Goal: Task Accomplishment & Management: Manage account settings

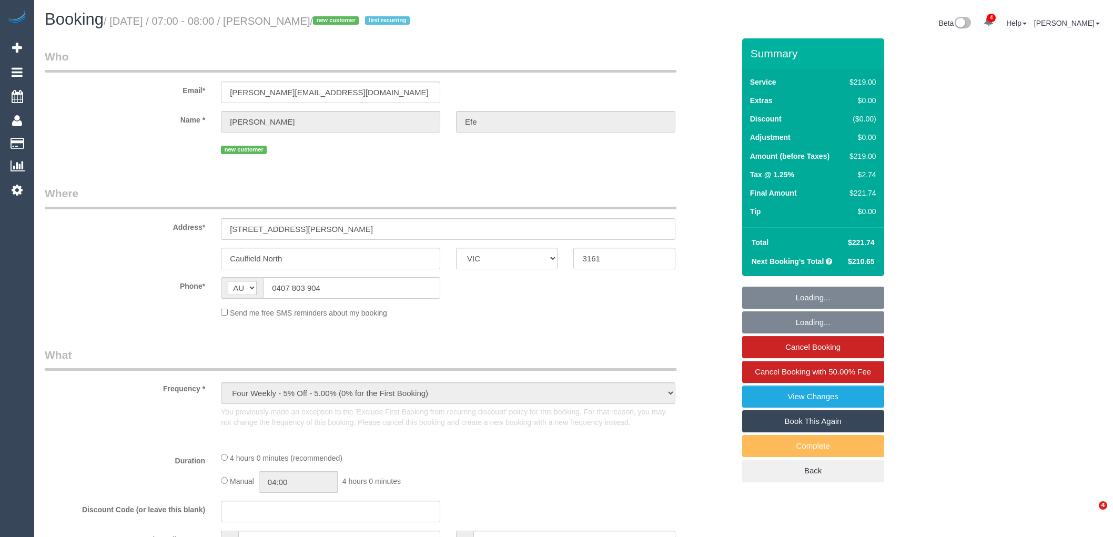
select select "VIC"
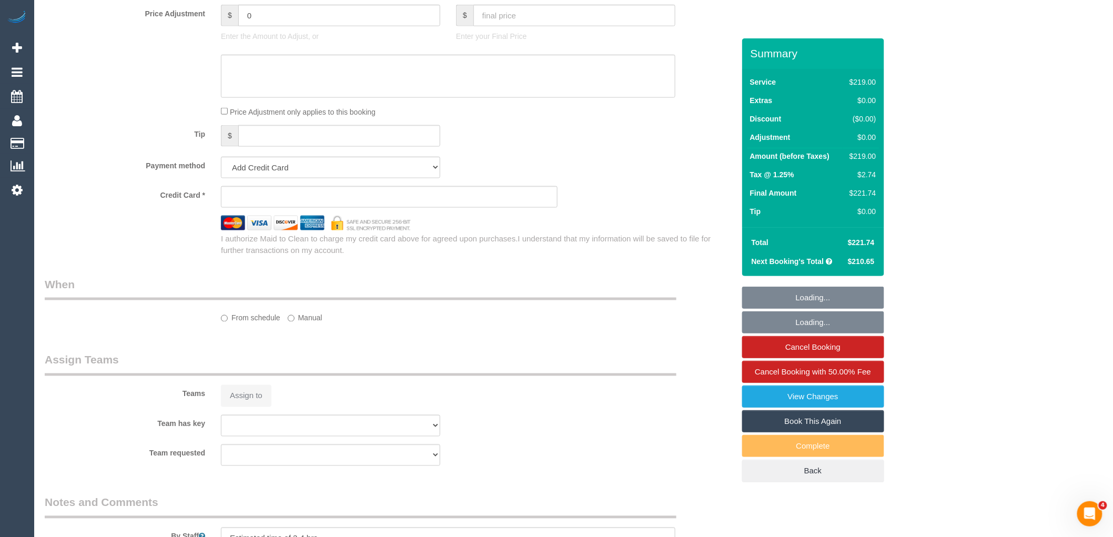
select select "object:630"
select select "string:stripe-pm_1RwCEK2GScqysDRVHGabvG02"
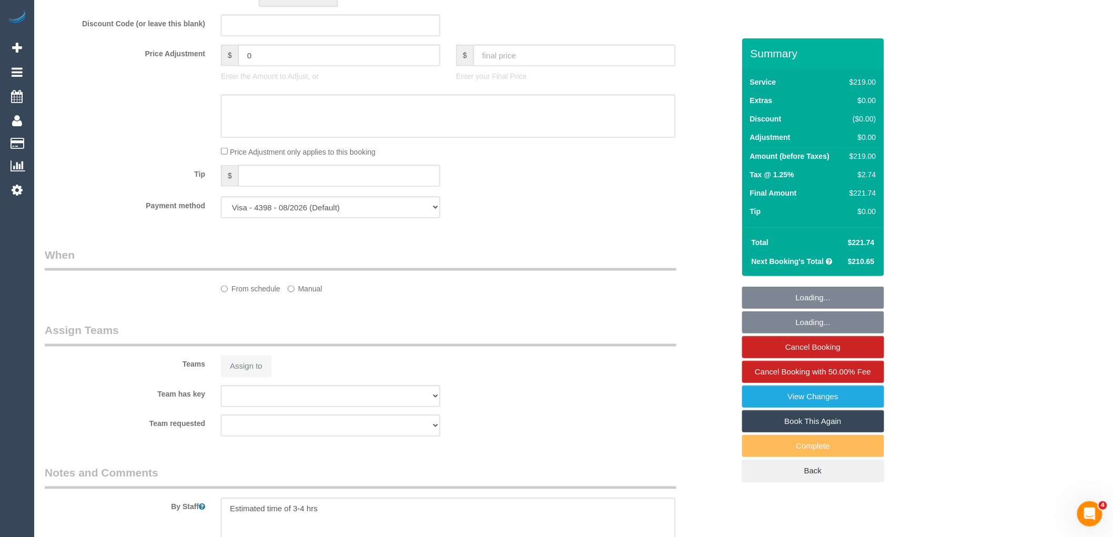
scroll to position [538, 0]
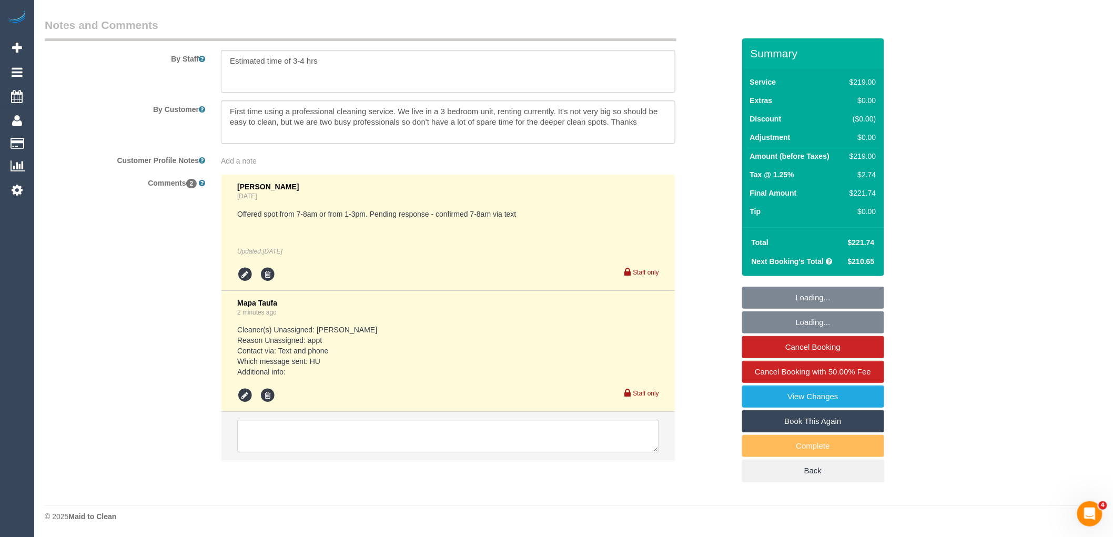
select select "number:28"
select select "number:15"
select select "number:19"
select select "number:24"
select select "number:34"
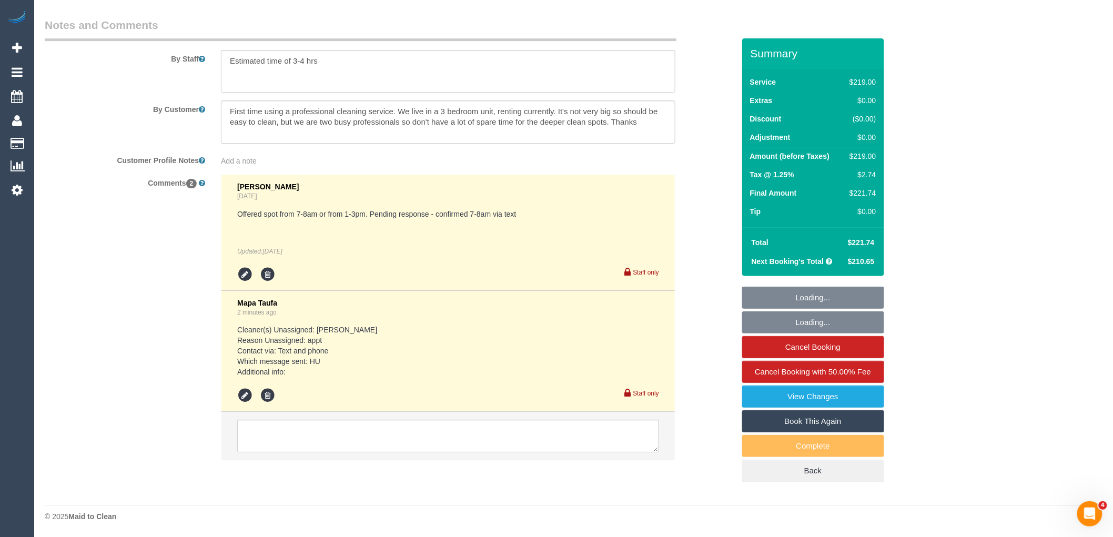
select select "number:13"
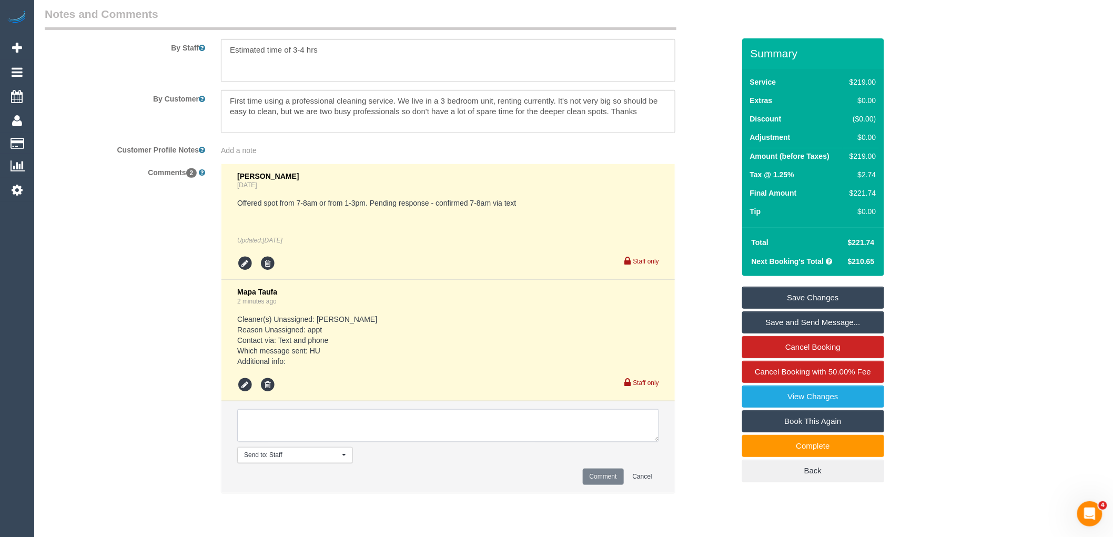
scroll to position [1835, 0]
click at [340, 429] on textarea at bounding box center [448, 425] width 422 height 33
type textarea "T"
paste textarea "I have put a key to the front door in a lockbox. The code is 9578. Below is a p…"
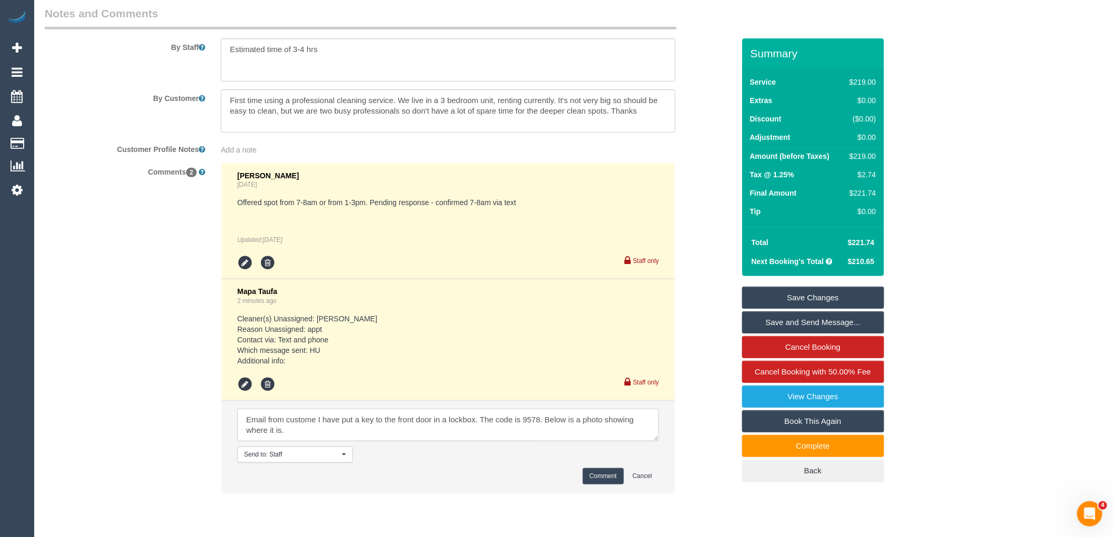
click at [330, 434] on textarea at bounding box center [448, 425] width 422 height 33
click at [317, 441] on textarea at bounding box center [448, 425] width 422 height 33
paste textarea "cnv_q6xfjwv"
type textarea "Email from custome I have put a key to the front door in a lockbox. The code is…"
click at [592, 484] on button "Comment" at bounding box center [603, 476] width 41 height 16
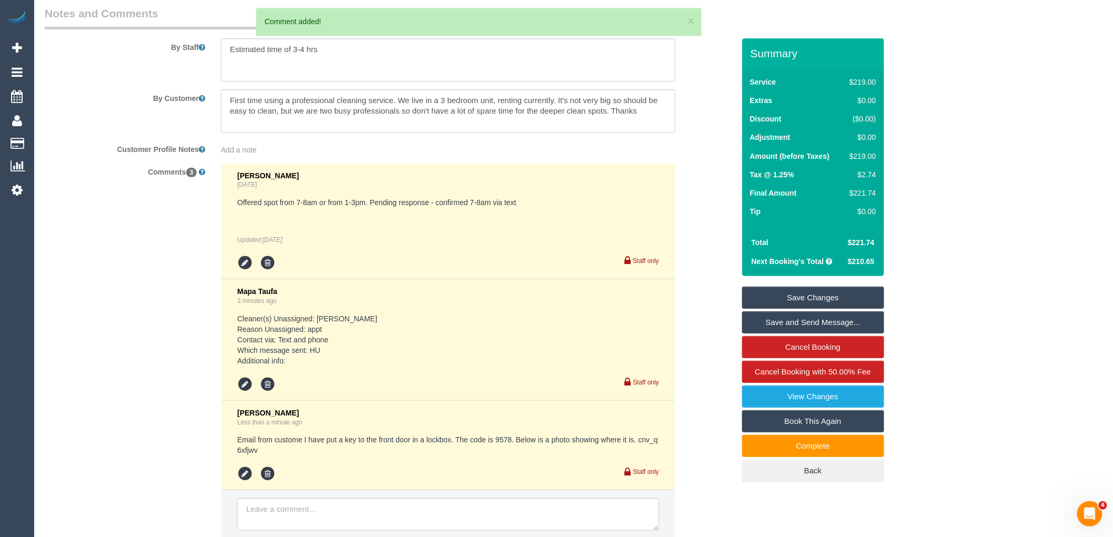
click at [810, 298] on link "Save Changes" at bounding box center [813, 298] width 142 height 22
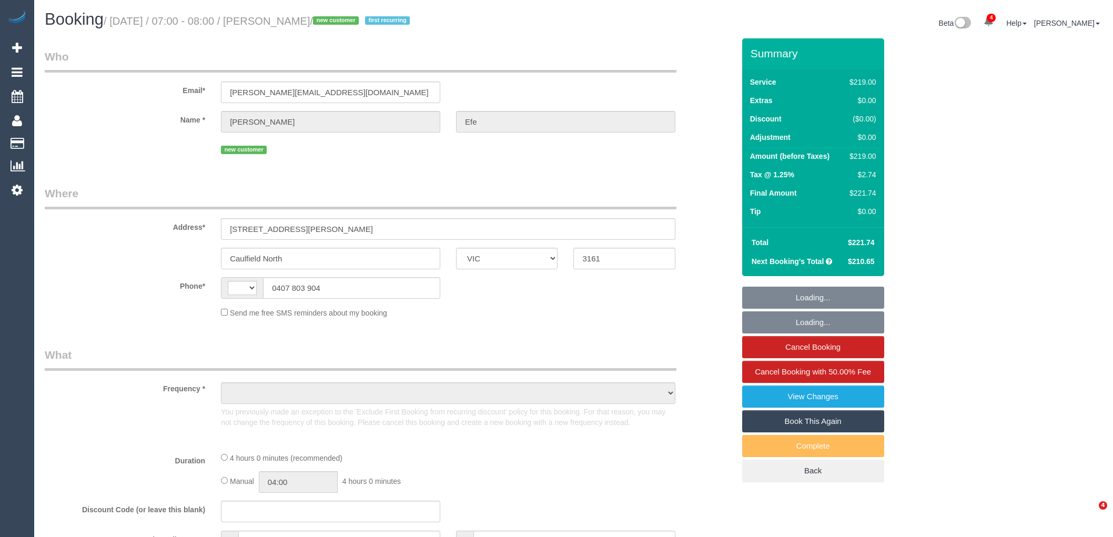
select select "VIC"
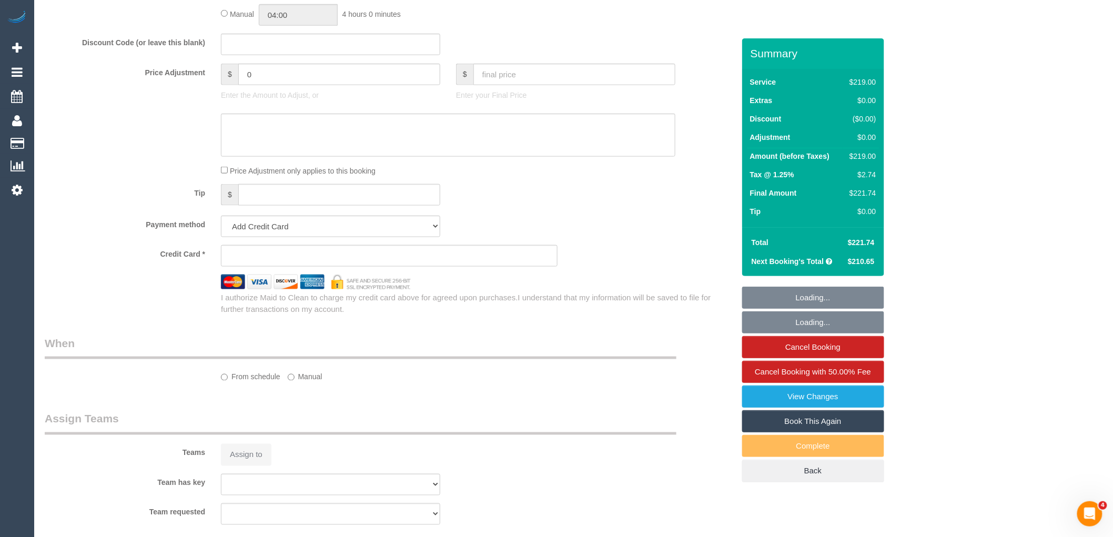
select select "string:AU"
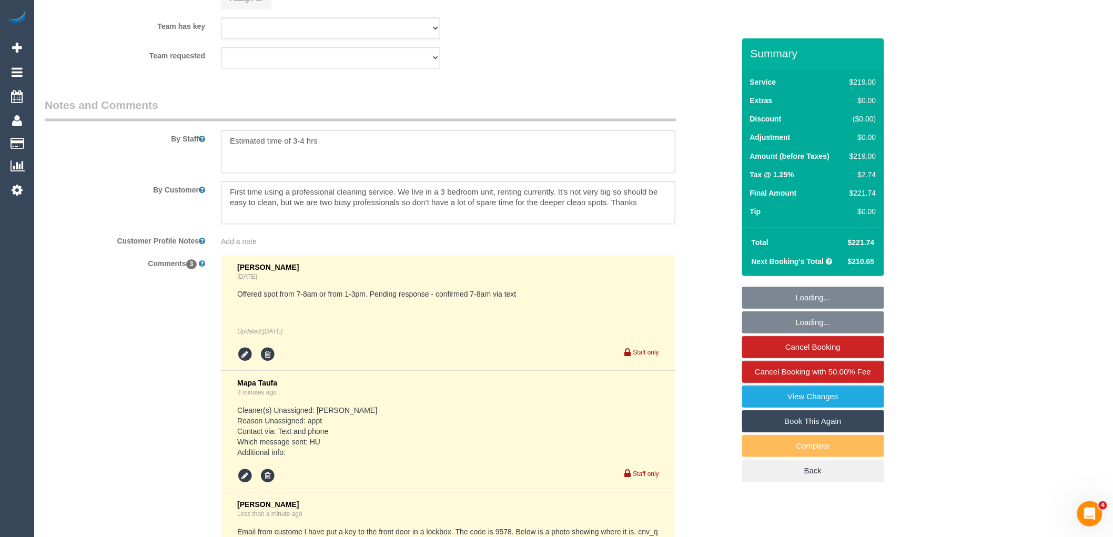
select select "object:641"
select select "string:stripe-pm_1RwCEK2GScqysDRVHGabvG02"
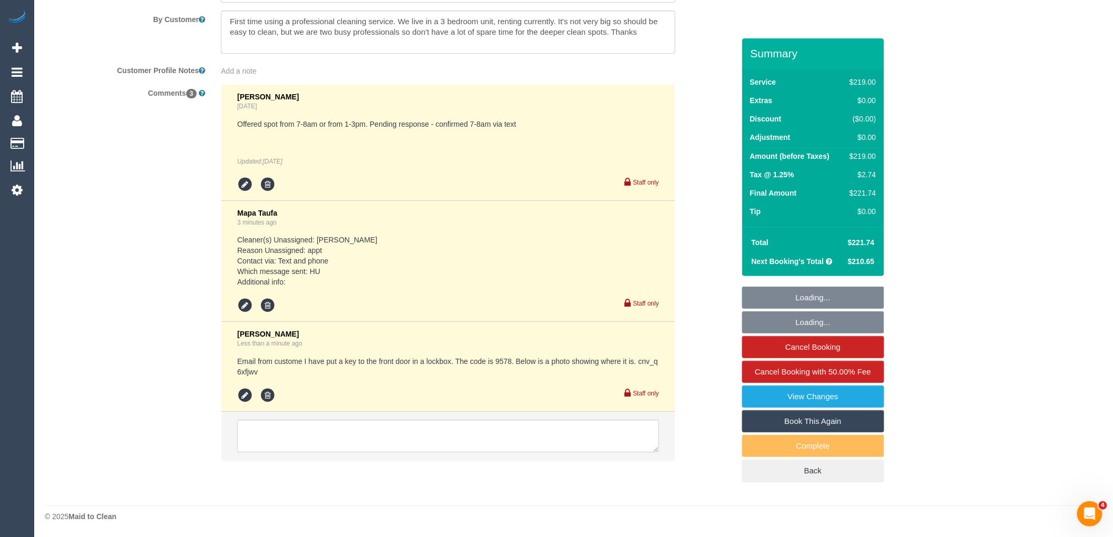
select select "object:744"
select select "number:28"
select select "number:15"
select select "number:19"
select select "number:24"
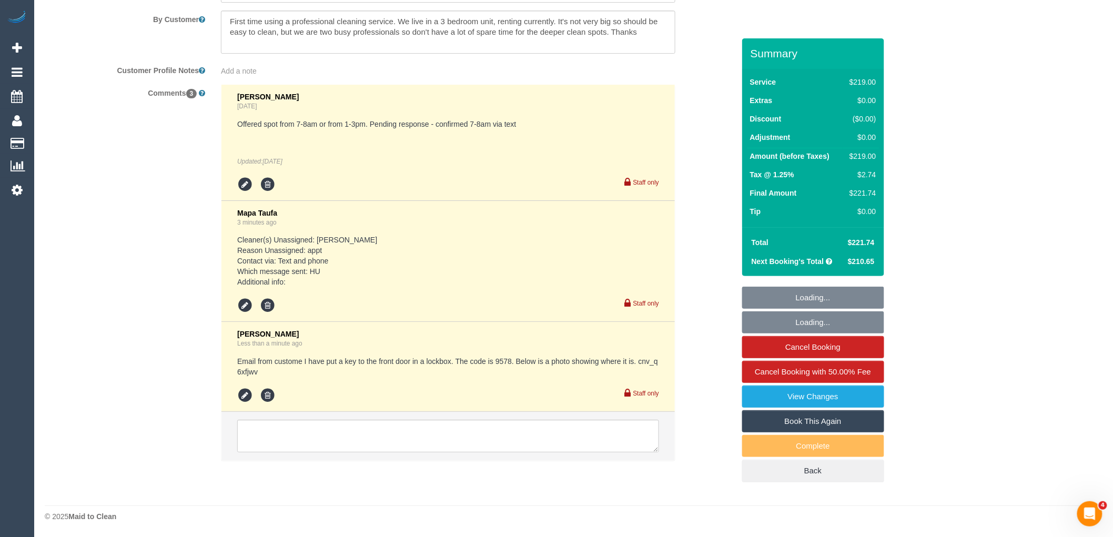
select select "number:34"
select select "number:13"
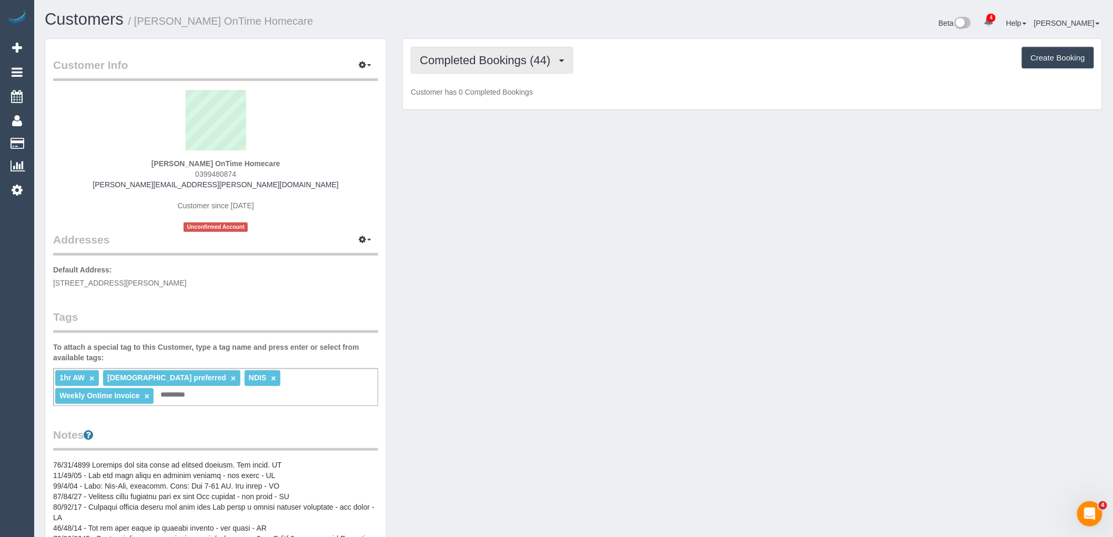
click at [529, 57] on span "Completed Bookings (44)" at bounding box center [488, 60] width 136 height 13
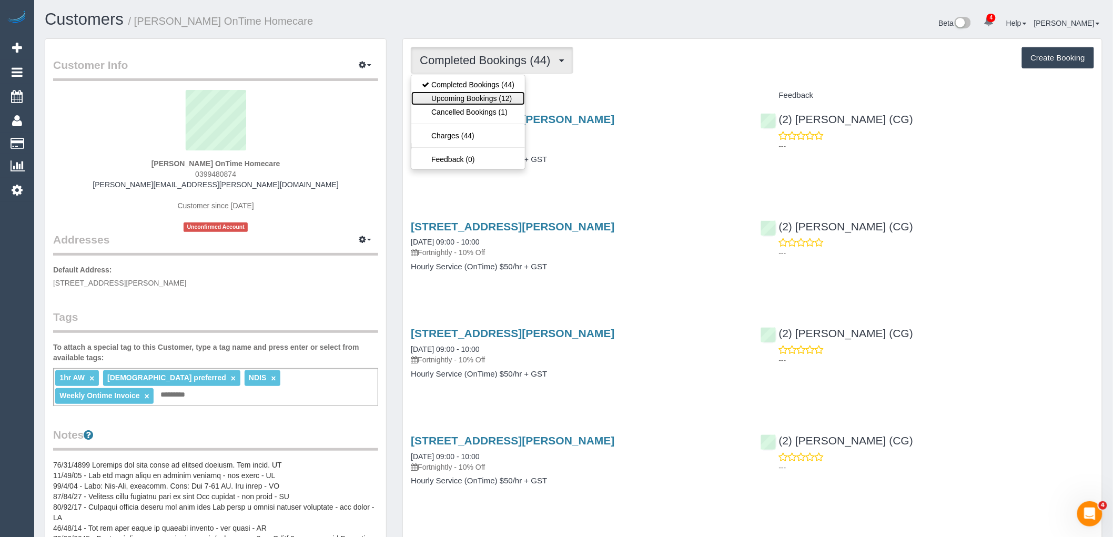
click at [505, 99] on link "Upcoming Bookings (12)" at bounding box center [468, 99] width 114 height 14
